Goal: Transaction & Acquisition: Purchase product/service

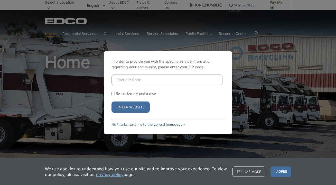
click at [136, 103] on button "Enter Website" at bounding box center [130, 106] width 38 height 11
click at [136, 107] on button "Enter Website" at bounding box center [130, 106] width 38 height 11
click at [145, 126] on link "No thanks, take me to the general homepage >" at bounding box center [148, 125] width 74 height 4
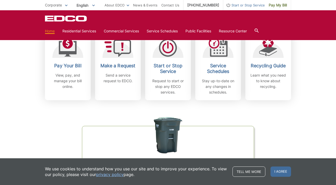
scroll to position [160, 0]
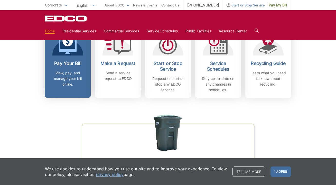
click at [60, 67] on div "Pay Your Bill View, pay, and manage your bill online." at bounding box center [68, 74] width 38 height 26
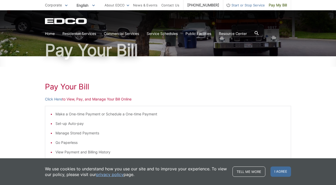
scroll to position [33, 0]
click at [52, 99] on link "Click Here" at bounding box center [53, 100] width 17 height 6
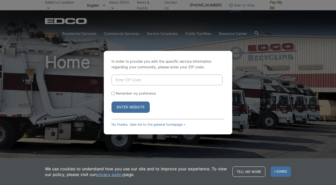
click at [139, 111] on button "Enter Website" at bounding box center [130, 106] width 38 height 11
click at [123, 109] on button "Enter Website" at bounding box center [130, 106] width 38 height 11
click at [148, 107] on button "Enter Website" at bounding box center [130, 106] width 38 height 11
click at [263, 89] on div "In order to provide you with the specific service information regarding your co…" at bounding box center [168, 92] width 336 height 185
click at [124, 109] on button "Enter Website" at bounding box center [130, 106] width 38 height 11
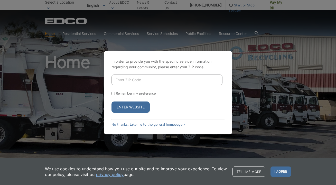
click at [146, 43] on div "In order to provide you with the specific service information regarding your co…" at bounding box center [168, 92] width 336 height 185
click at [128, 82] on input "Enter ZIP Code" at bounding box center [166, 79] width 111 height 11
type input "92021"
click at [130, 114] on div "In order to provide you with the specific service information regarding your co…" at bounding box center [168, 92] width 128 height 83
click at [130, 109] on button "Enter Website" at bounding box center [130, 106] width 38 height 11
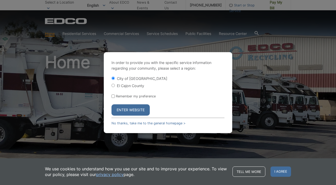
click at [133, 109] on button "Enter Website" at bounding box center [130, 109] width 38 height 11
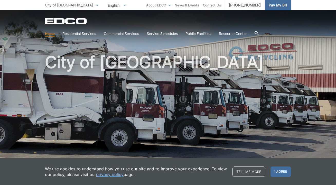
click at [277, 4] on span "Pay My Bill" at bounding box center [278, 5] width 18 height 6
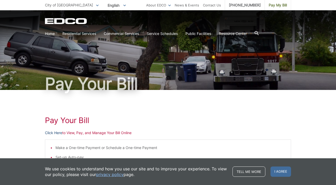
click at [46, 133] on link "Click Here" at bounding box center [53, 133] width 17 height 6
